Goal: Information Seeking & Learning: Learn about a topic

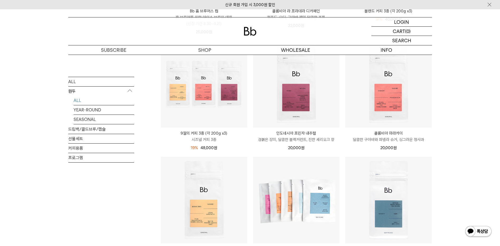
scroll to position [184, 0]
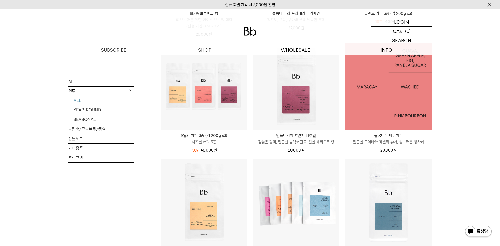
click at [381, 110] on img at bounding box center [388, 86] width 86 height 86
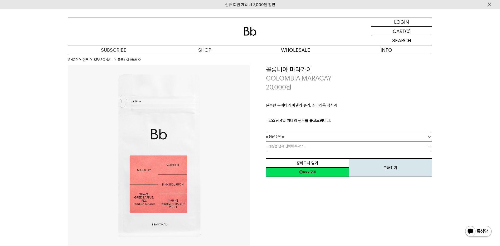
click at [290, 137] on link "= 용량 선택 =" at bounding box center [349, 136] width 166 height 9
click at [249, 28] on img at bounding box center [250, 31] width 13 height 9
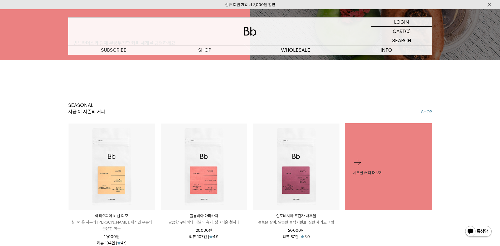
scroll to position [264, 0]
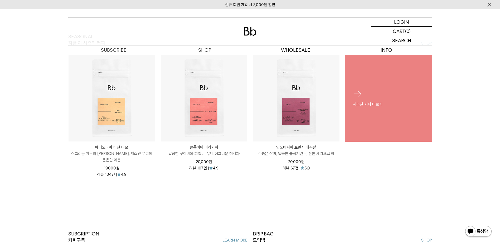
click at [420, 101] on p "시즈널 커피 더보기" at bounding box center [388, 104] width 71 height 6
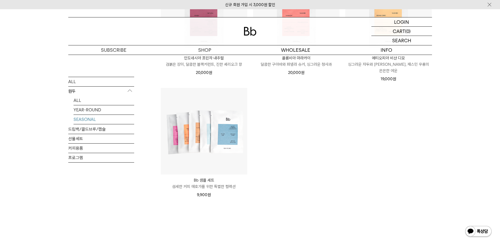
scroll to position [290, 0]
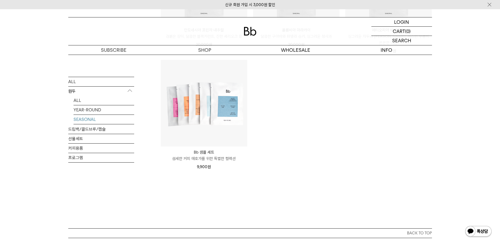
click at [77, 105] on li "ALL" at bounding box center [104, 99] width 61 height 9
click at [78, 104] on link "ALL" at bounding box center [104, 99] width 61 height 9
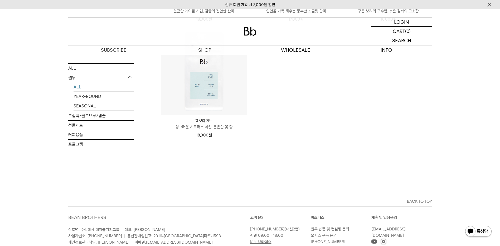
scroll to position [553, 0]
click at [102, 91] on link "YEAR-ROUND" at bounding box center [104, 95] width 61 height 9
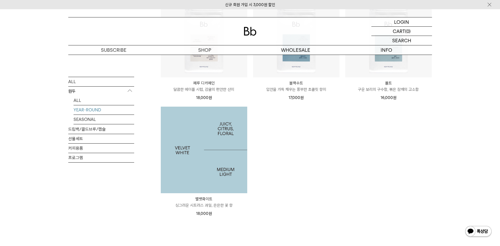
scroll to position [132, 0]
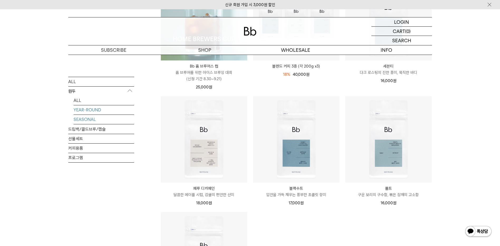
click at [92, 122] on link "SEASONAL" at bounding box center [104, 118] width 61 height 9
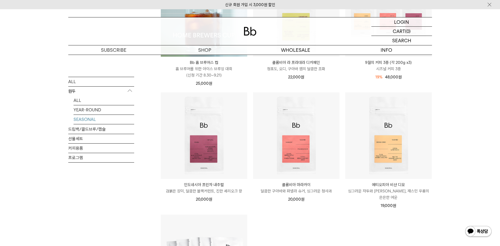
scroll to position [211, 0]
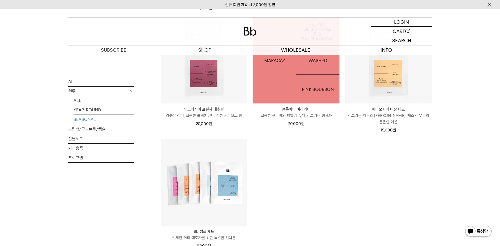
click at [313, 76] on img at bounding box center [296, 60] width 86 height 86
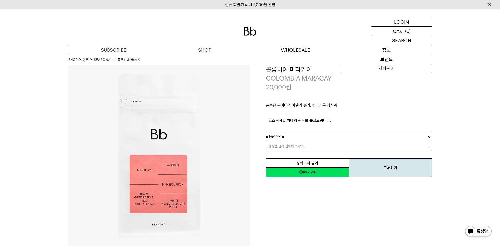
click at [390, 48] on p "정보" at bounding box center [386, 49] width 91 height 9
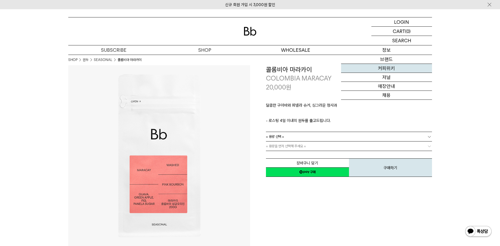
click at [391, 66] on link "커피위키" at bounding box center [386, 68] width 91 height 9
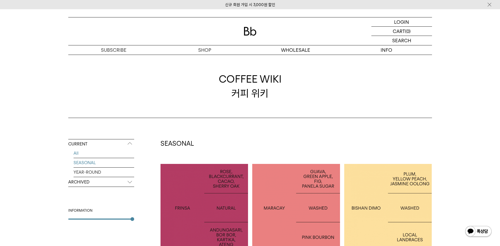
click at [85, 163] on link "SEASONAL" at bounding box center [104, 162] width 61 height 9
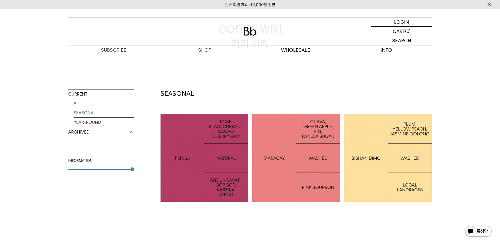
scroll to position [105, 0]
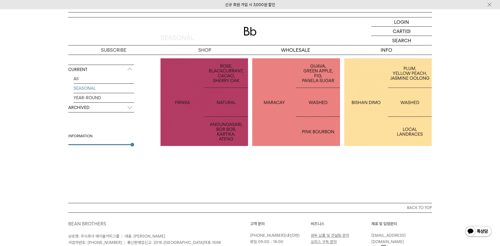
click at [296, 119] on div at bounding box center [296, 102] width 88 height 88
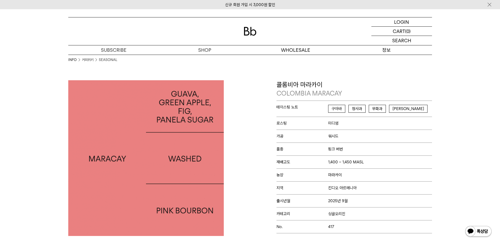
click at [385, 54] on p "정보" at bounding box center [386, 49] width 91 height 9
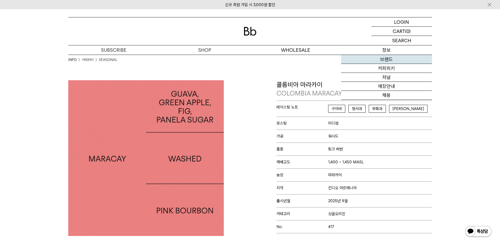
click at [390, 58] on link "브랜드" at bounding box center [386, 59] width 91 height 9
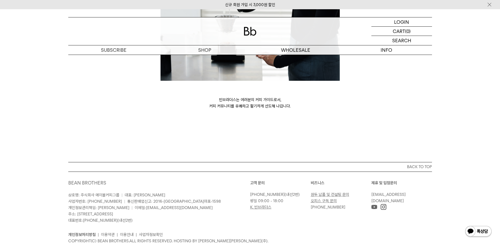
scroll to position [1436, 0]
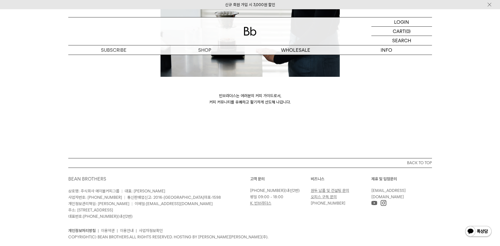
click at [256, 201] on link "K. 빈브라더스" at bounding box center [260, 203] width 21 height 5
